Goal: Task Accomplishment & Management: Use online tool/utility

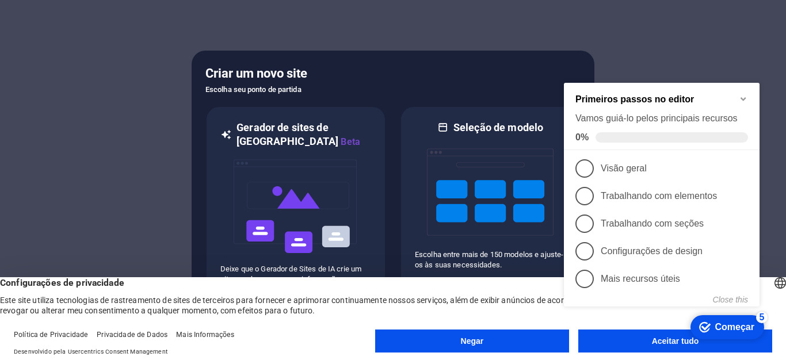
click at [746, 100] on icon "Minimize checklist" at bounding box center [743, 98] width 9 height 9
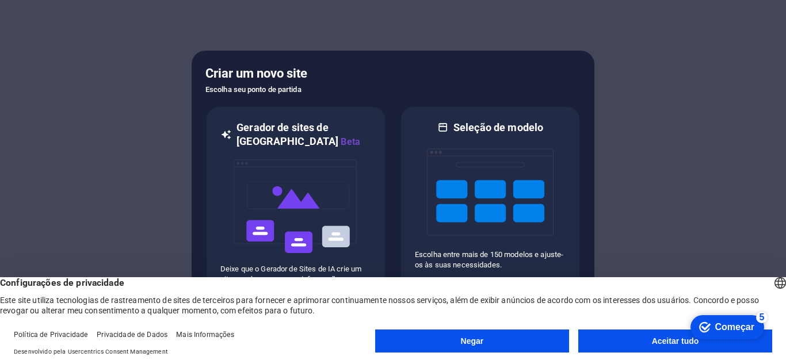
click at [655, 342] on font "Aceitar tudo" at bounding box center [675, 341] width 47 height 9
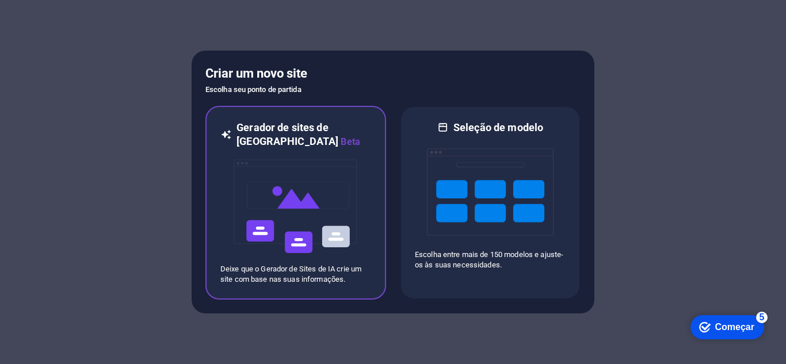
click at [321, 190] on img at bounding box center [295, 206] width 127 height 115
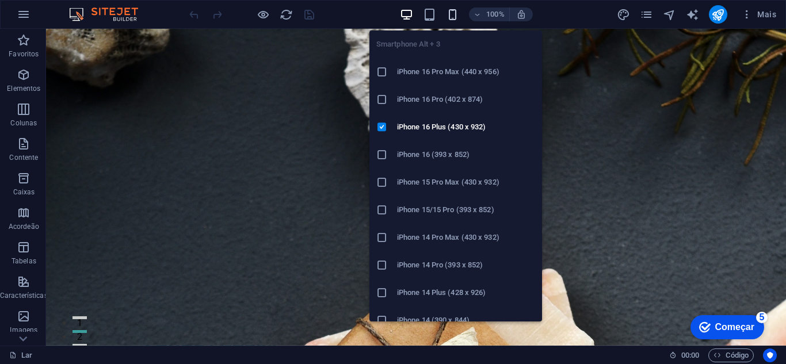
click at [456, 17] on icon "button" at bounding box center [452, 14] width 13 height 13
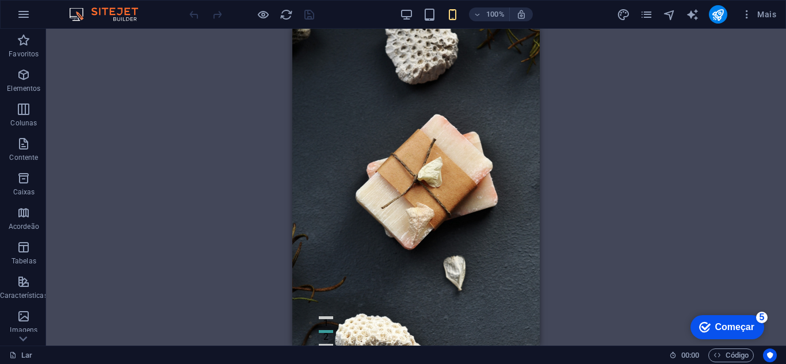
click at [606, 102] on div "Arraste aqui para substituir o conteúdo existente. Pressione “Ctrl” se quiser c…" at bounding box center [416, 187] width 740 height 317
click at [753, 16] on span "Mais" at bounding box center [758, 15] width 35 height 12
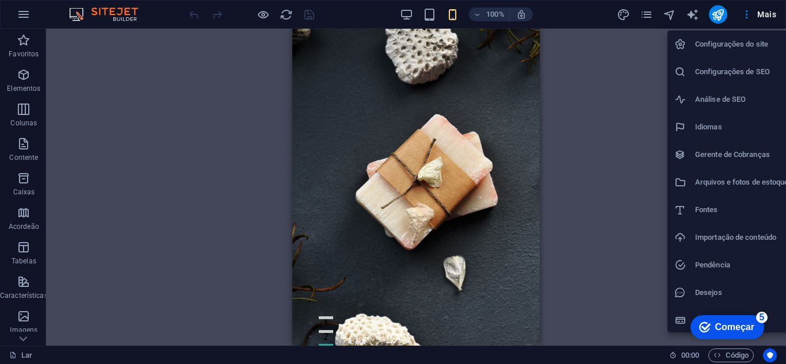
scroll to position [2, 0]
click at [27, 30] on div at bounding box center [393, 182] width 786 height 364
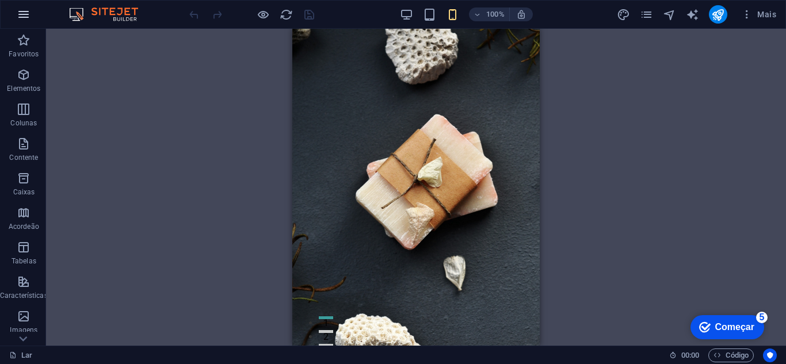
click at [24, 14] on icon "button" at bounding box center [24, 14] width 14 height 14
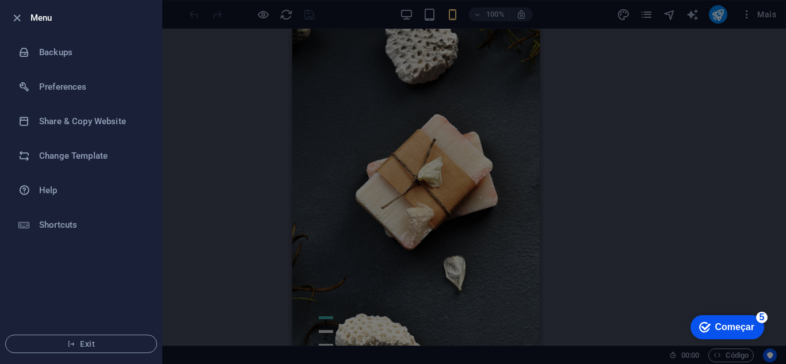
click at [223, 140] on div at bounding box center [393, 182] width 786 height 364
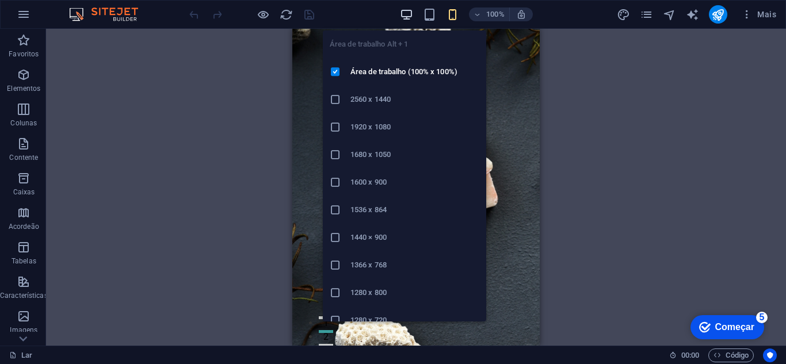
click at [411, 17] on icon "button" at bounding box center [406, 14] width 13 height 13
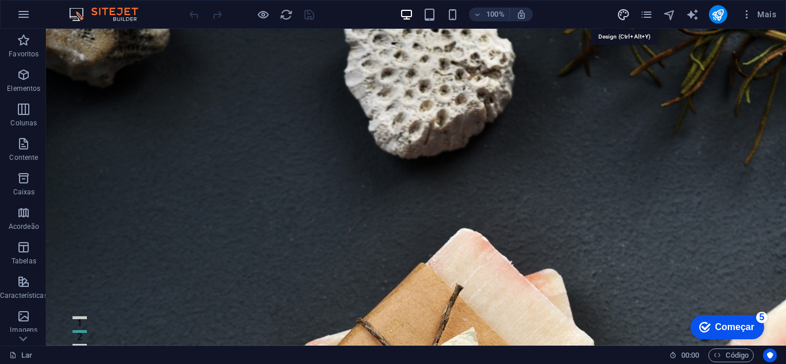
click at [624, 14] on icon "projeto" at bounding box center [623, 14] width 13 height 13
select select "px"
select select "200"
select select "px"
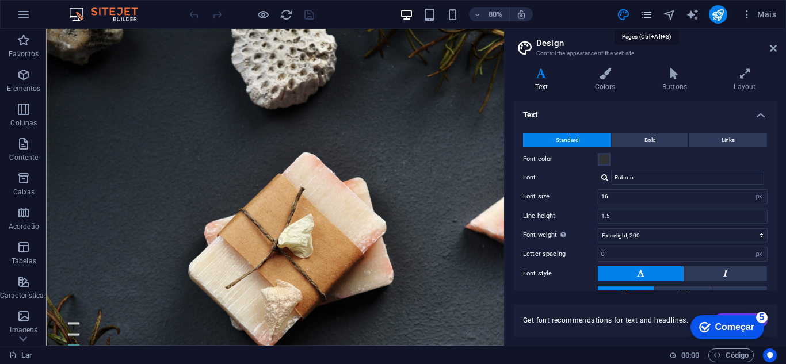
click at [646, 13] on icon "páginas" at bounding box center [646, 14] width 13 height 13
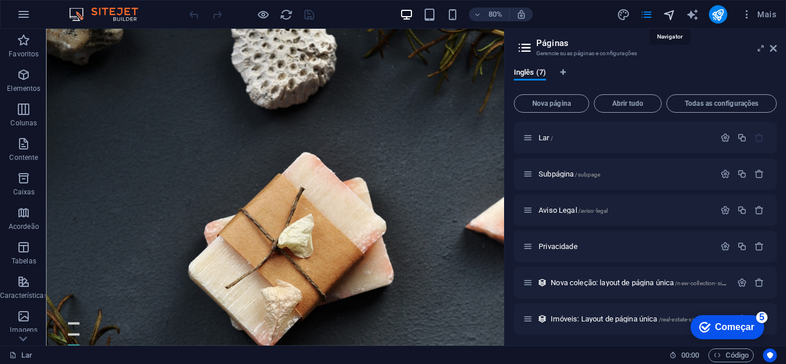
click at [670, 17] on icon "navegador" at bounding box center [669, 14] width 13 height 13
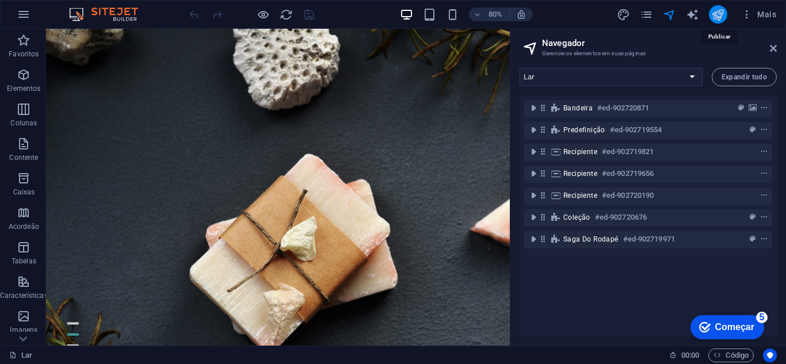
click at [724, 15] on icon "publicar" at bounding box center [717, 14] width 13 height 13
